Goal: Task Accomplishment & Management: Manage account settings

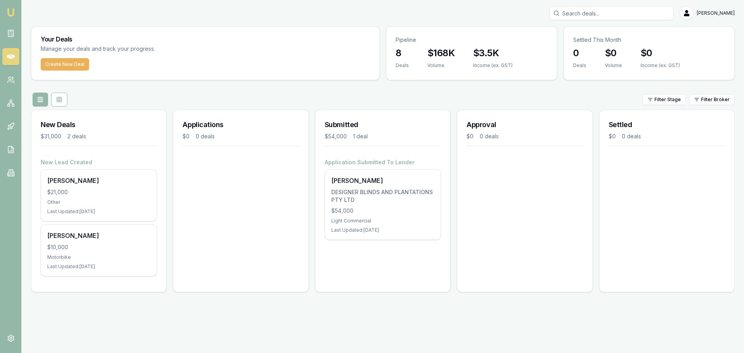
click at [583, 12] on input "Search deals" at bounding box center [611, 13] width 124 height 14
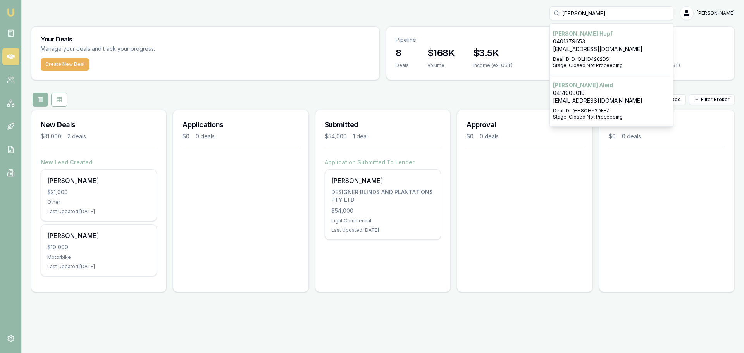
type input "jessica"
click at [599, 93] on p "0414009019" at bounding box center [611, 93] width 117 height 8
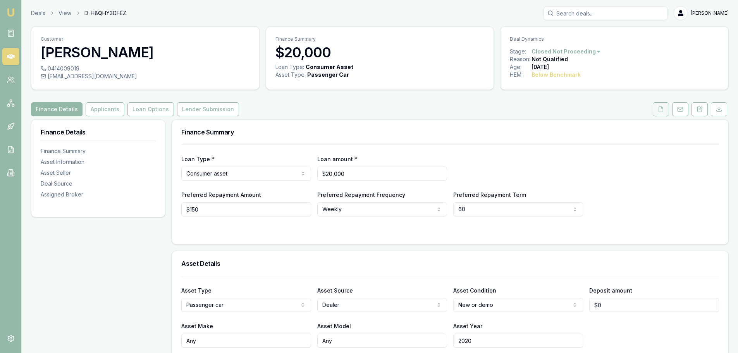
click at [664, 108] on icon at bounding box center [661, 109] width 6 height 6
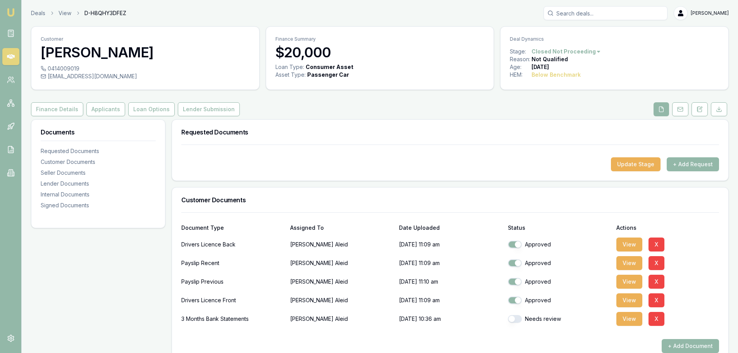
click at [512, 318] on button "button" at bounding box center [515, 319] width 14 height 8
checkbox input "true"
click at [630, 318] on button "View" at bounding box center [629, 319] width 26 height 14
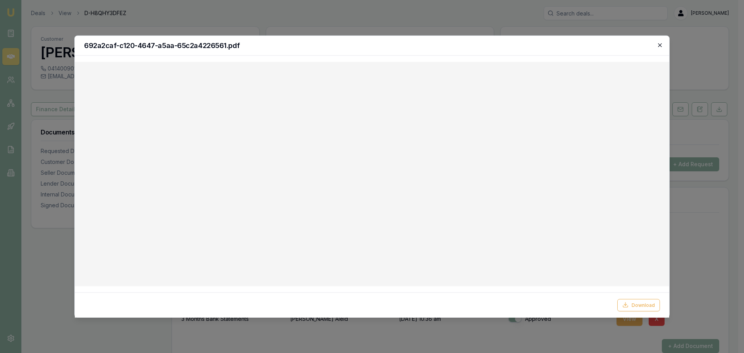
click at [660, 45] on icon "button" at bounding box center [660, 45] width 6 height 6
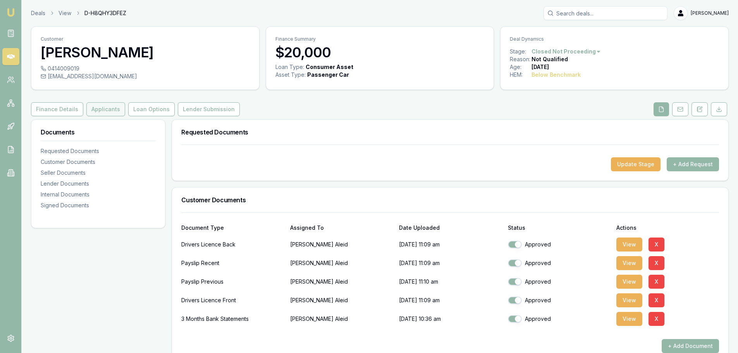
click at [99, 110] on button "Applicants" at bounding box center [105, 109] width 39 height 14
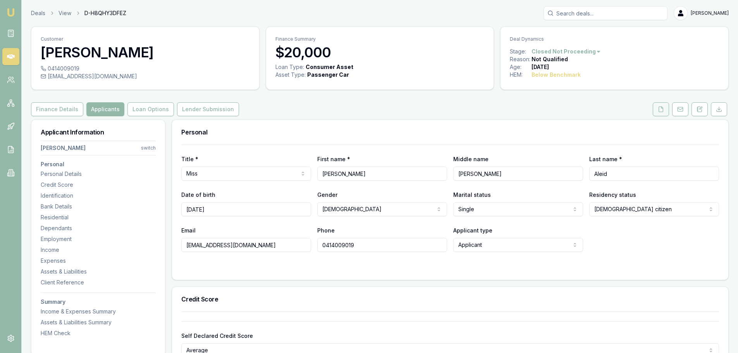
click at [663, 108] on icon at bounding box center [661, 109] width 6 height 6
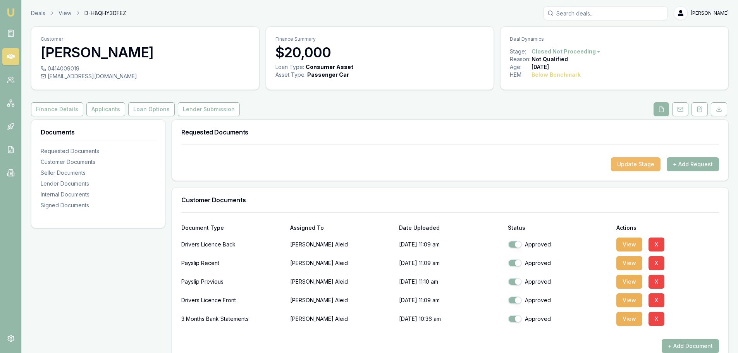
click at [627, 163] on button "Update Stage" at bounding box center [636, 164] width 50 height 14
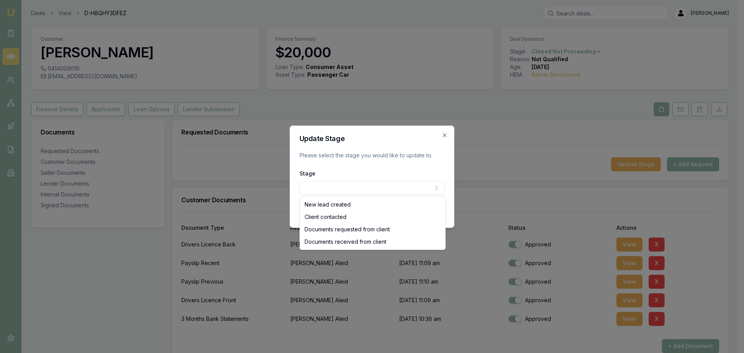
click at [314, 187] on body "Emu Broker Deals View D-H8QHY3DFEZ Evette Abdo Toggle Menu Customer Jessica Ale…" at bounding box center [369, 176] width 738 height 353
select select "DOCUMENTS_RECEIVED_FROM_CLIENT"
drag, startPoint x: 322, startPoint y: 229, endPoint x: 322, endPoint y: 242, distance: 12.4
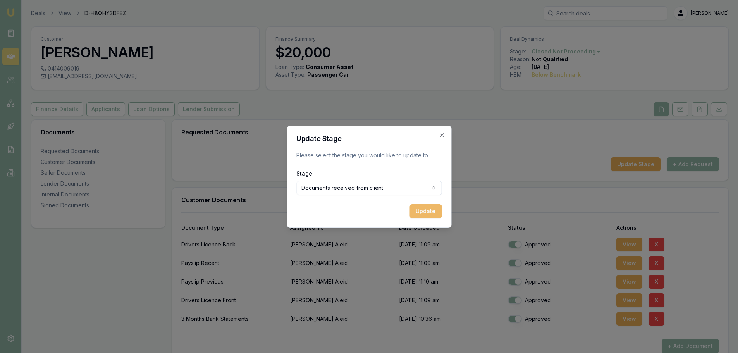
click at [430, 214] on button "Update" at bounding box center [425, 211] width 32 height 14
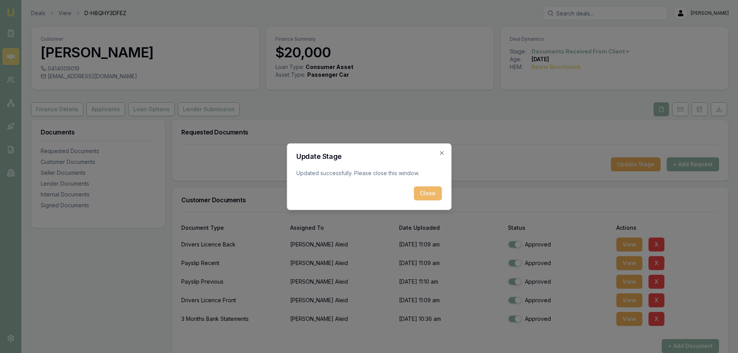
click at [428, 195] on button "Close" at bounding box center [428, 193] width 28 height 14
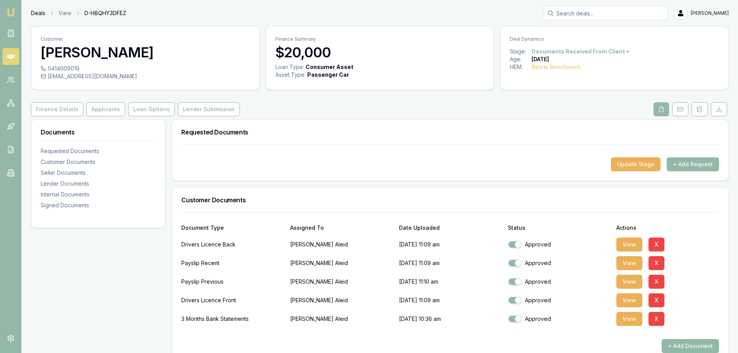
click at [32, 11] on link "Deals" at bounding box center [38, 13] width 14 height 8
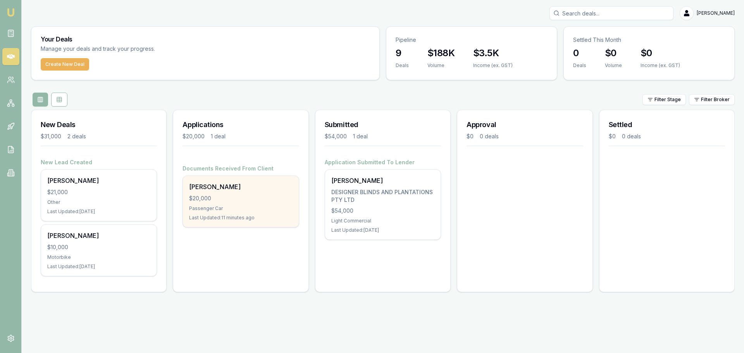
click at [231, 195] on div "$20,000" at bounding box center [240, 198] width 103 height 8
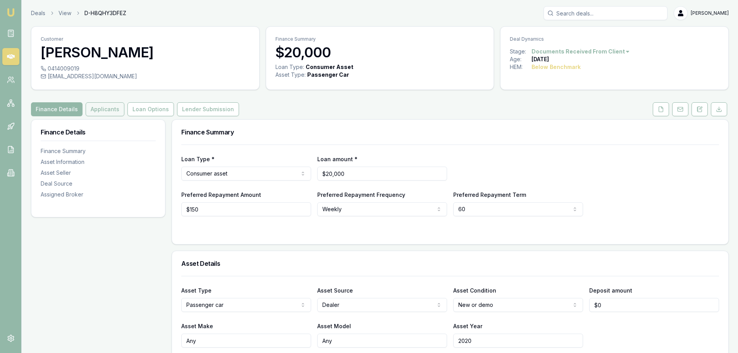
click at [94, 108] on button "Applicants" at bounding box center [105, 109] width 39 height 14
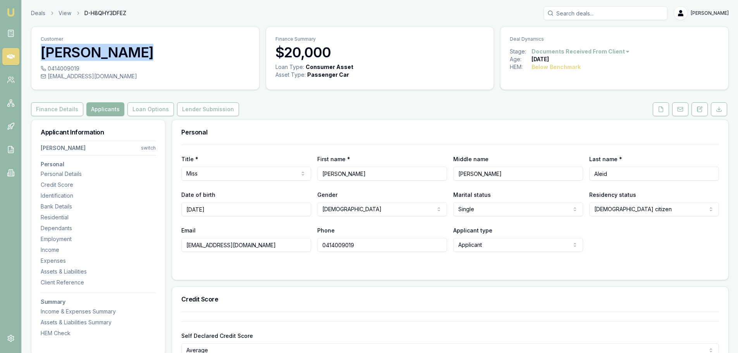
drag, startPoint x: 125, startPoint y: 52, endPoint x: 40, endPoint y: 48, distance: 85.7
click at [40, 48] on div "Customer Jessica Aleid" at bounding box center [145, 46] width 228 height 38
copy h3 "[PERSON_NAME]"
click at [659, 111] on icon at bounding box center [661, 109] width 4 height 5
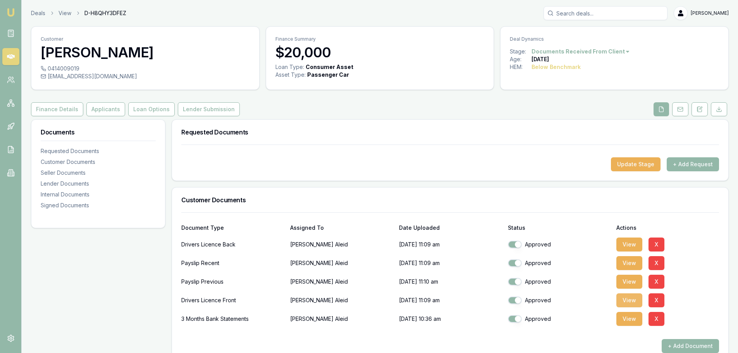
click at [629, 300] on button "View" at bounding box center [629, 300] width 26 height 14
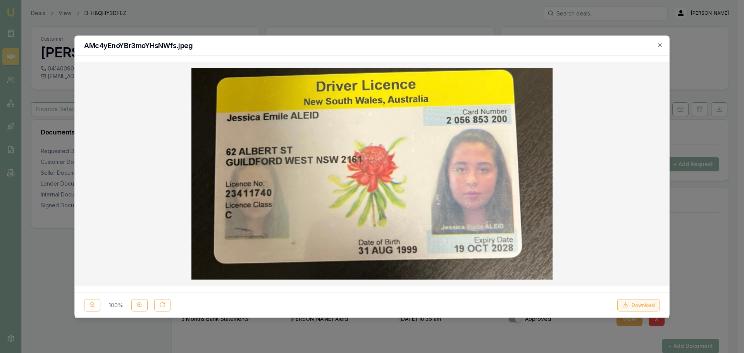
click at [645, 303] on button "Download" at bounding box center [638, 305] width 43 height 12
click at [660, 46] on icon "button" at bounding box center [659, 44] width 3 height 3
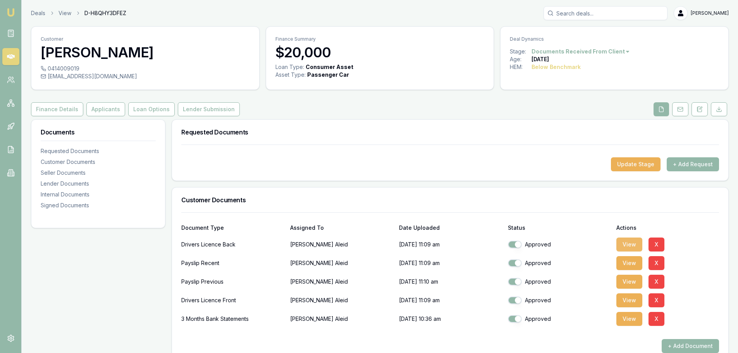
click at [626, 248] on button "View" at bounding box center [629, 244] width 26 height 14
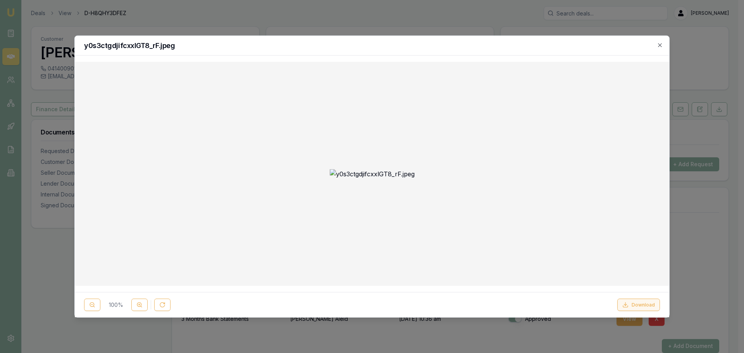
click at [633, 303] on button "Download" at bounding box center [638, 305] width 43 height 12
click at [660, 45] on icon "button" at bounding box center [659, 44] width 3 height 3
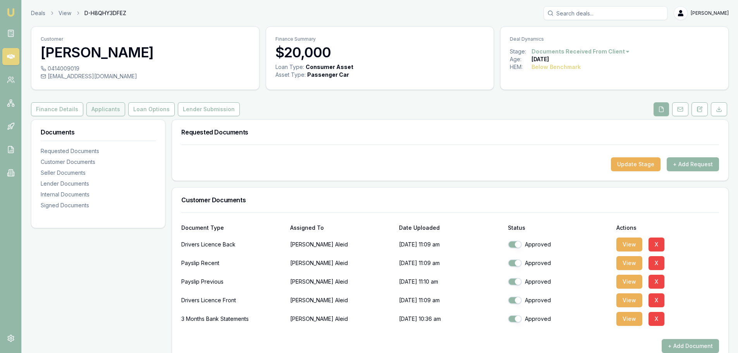
click at [100, 109] on button "Applicants" at bounding box center [105, 109] width 39 height 14
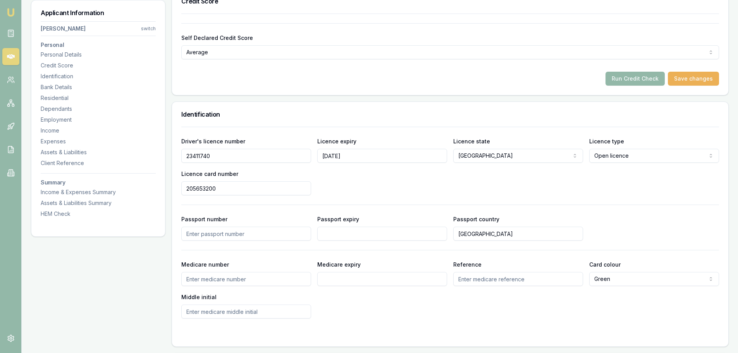
scroll to position [232, 0]
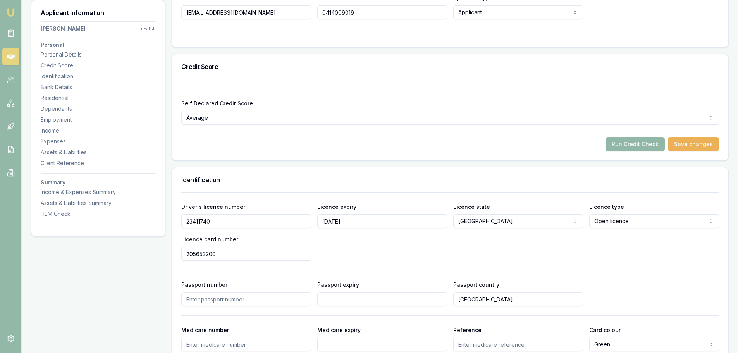
click at [642, 147] on button "Run Credit Check" at bounding box center [634, 144] width 59 height 14
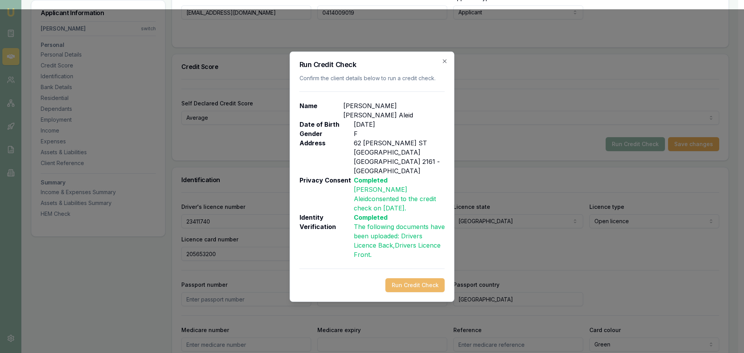
click at [426, 278] on button "Run Credit Check" at bounding box center [414, 285] width 59 height 14
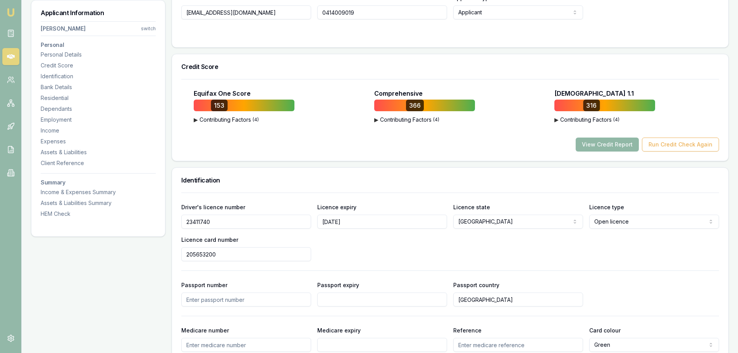
click at [595, 148] on button "View Credit Report" at bounding box center [607, 145] width 63 height 14
click at [596, 144] on button "View Credit Report" at bounding box center [607, 145] width 63 height 14
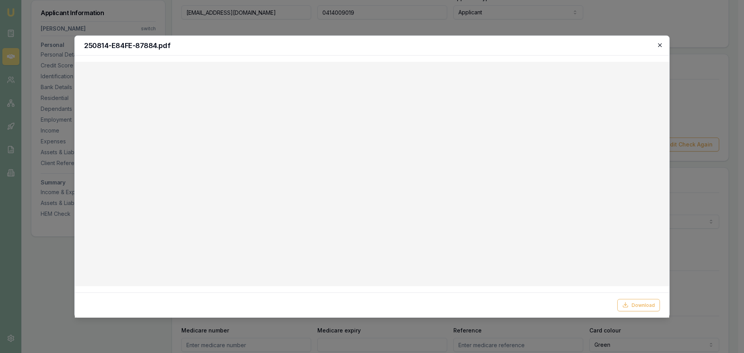
click at [658, 45] on icon "button" at bounding box center [660, 45] width 6 height 6
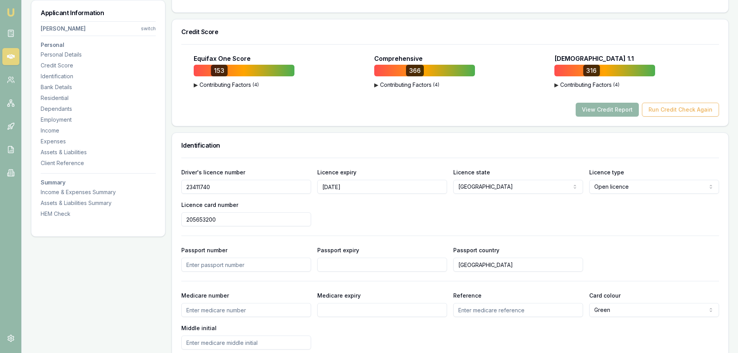
scroll to position [194, 0]
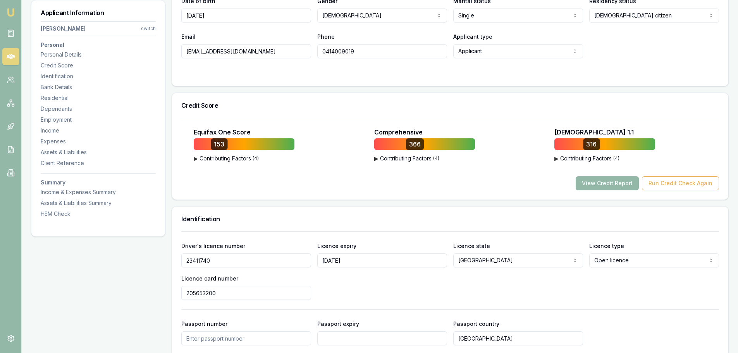
click at [256, 158] on span "( 4 )" at bounding box center [256, 158] width 6 height 6
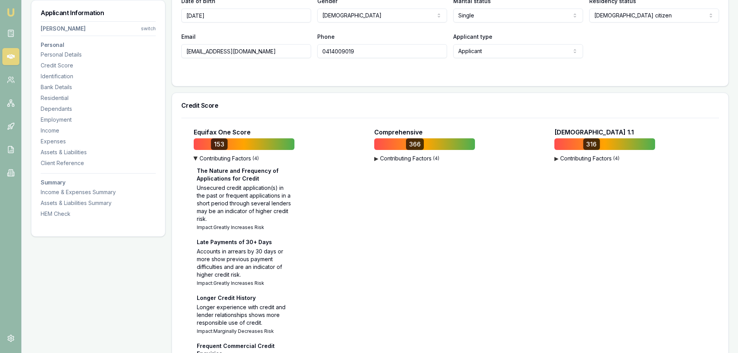
scroll to position [232, 0]
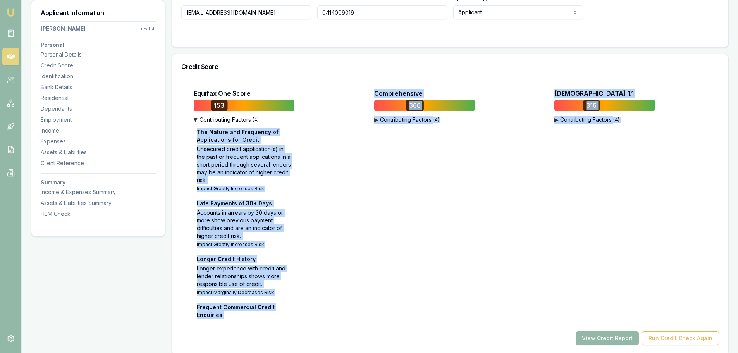
drag, startPoint x: 198, startPoint y: 131, endPoint x: 274, endPoint y: 325, distance: 208.4
click at [274, 325] on div "Equifax One Score 153 ▶ Contributing Factors ( 4 ) The Nature and Frequency of …" at bounding box center [450, 217] width 538 height 256
click at [316, 234] on div "Equifax One Score 153 ▶ Contributing Factors ( 4 ) The Nature and Frequency of …" at bounding box center [276, 204] width 165 height 230
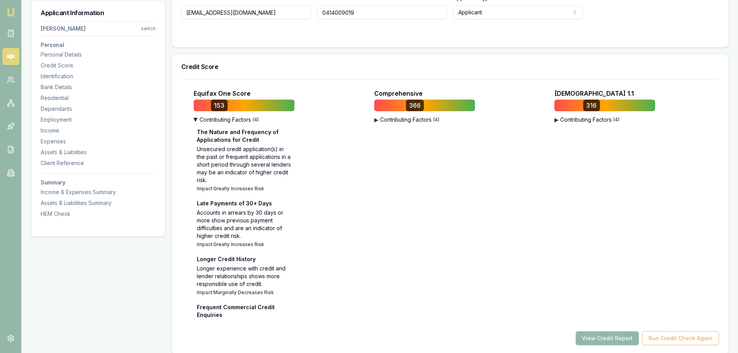
click at [343, 180] on div "Equifax One Score 153 ▶ Contributing Factors ( 4 ) The Nature and Frequency of …" at bounding box center [276, 204] width 165 height 230
click at [297, 158] on div "Equifax One Score 153 ▶ Contributing Factors ( 4 ) The Nature and Frequency of …" at bounding box center [276, 204] width 165 height 230
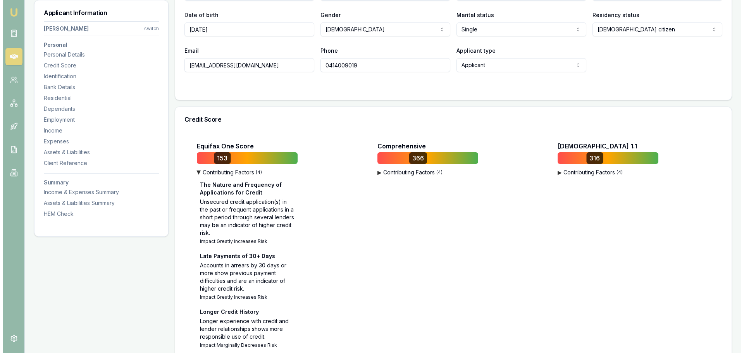
scroll to position [0, 0]
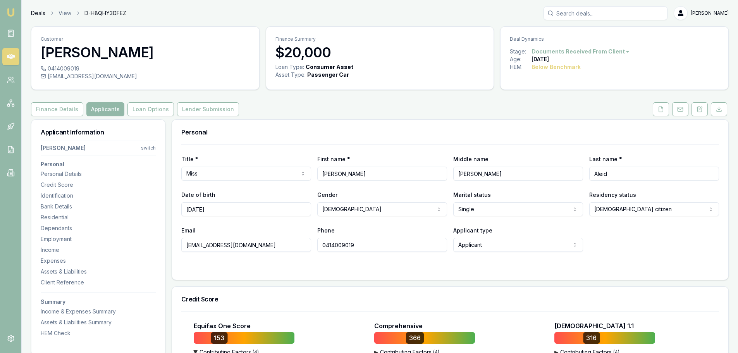
click at [34, 15] on link "Deals" at bounding box center [38, 13] width 14 height 8
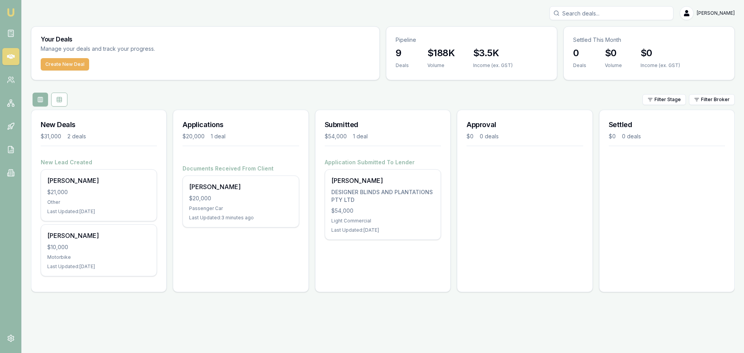
click at [120, 17] on div "[PERSON_NAME]" at bounding box center [382, 13] width 703 height 14
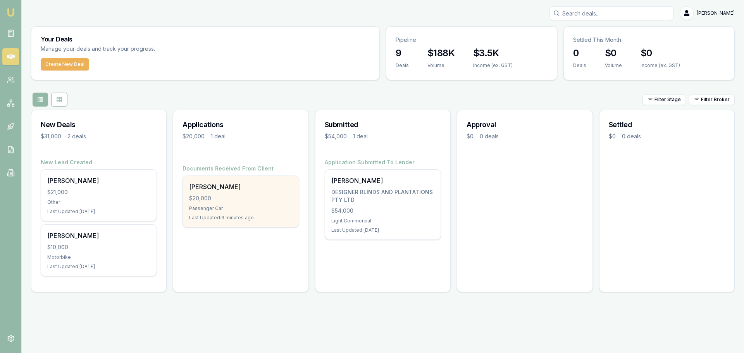
click at [242, 200] on div "$20,000" at bounding box center [240, 198] width 103 height 8
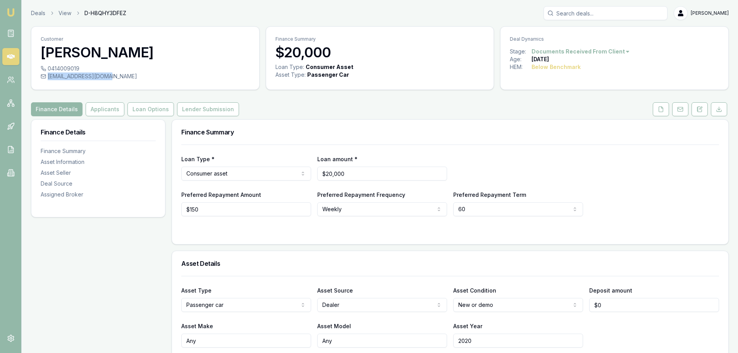
drag, startPoint x: 47, startPoint y: 76, endPoint x: 101, endPoint y: 78, distance: 53.5
click at [101, 78] on div "[EMAIL_ADDRESS][DOMAIN_NAME]" at bounding box center [145, 76] width 209 height 8
copy div "[EMAIL_ADDRESS][DOMAIN_NAME]"
